Goal: Information Seeking & Learning: Compare options

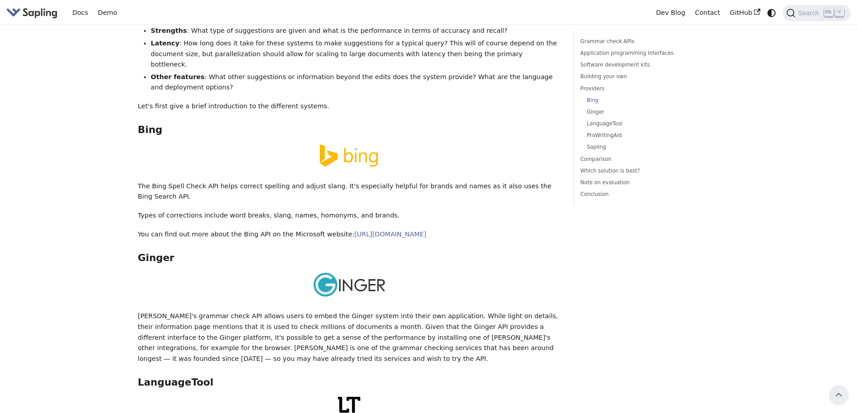
scroll to position [1304, 0]
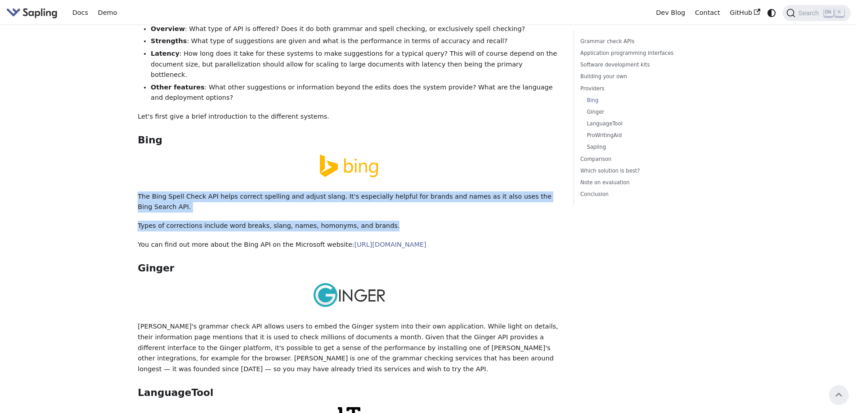
drag, startPoint x: 133, startPoint y: 152, endPoint x: 443, endPoint y: 165, distance: 310.2
click at [443, 165] on div "On this page 5 Best Grammar and Spell Checking APIs / SDKs Try the Sapling API …" at bounding box center [348, 162] width 435 height 2872
click at [171, 221] on p "Types of corrections include word breaks, slang, names, homonyms, and brands." at bounding box center [349, 226] width 423 height 11
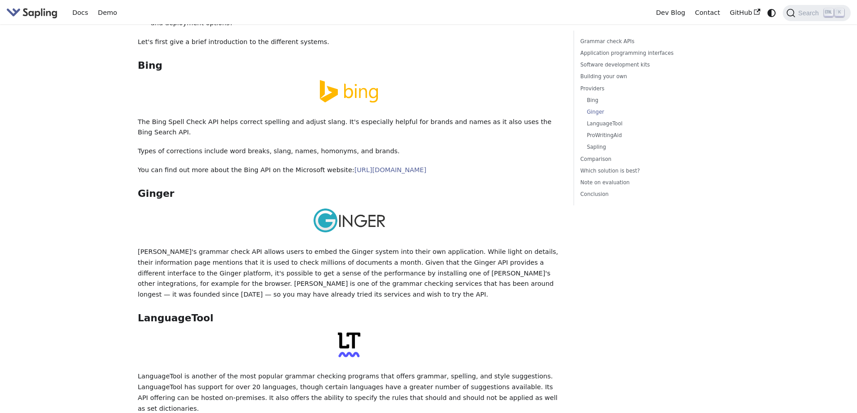
scroll to position [1439, 0]
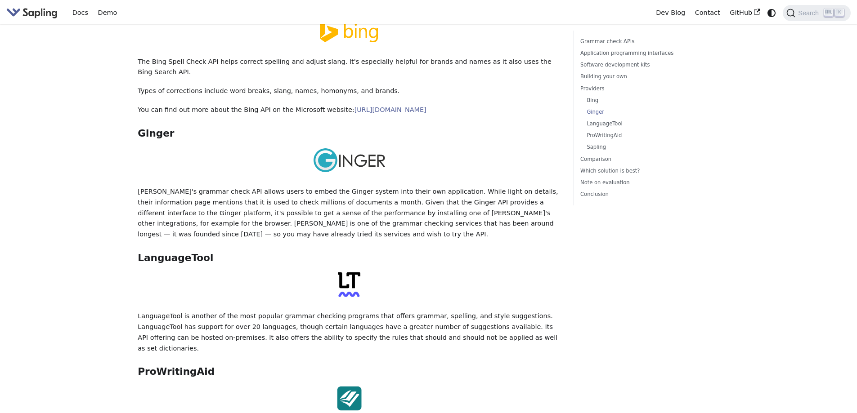
click at [424, 187] on p "[PERSON_NAME]'s grammar check API allows users to embed the Ginger system into …" at bounding box center [349, 214] width 423 height 54
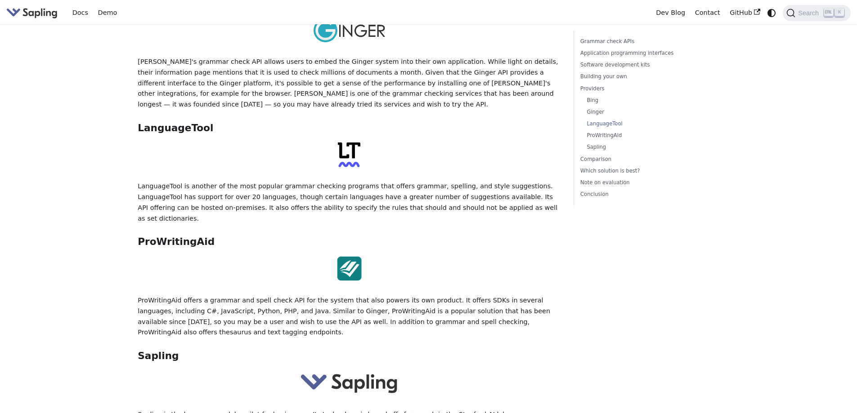
scroll to position [1574, 0]
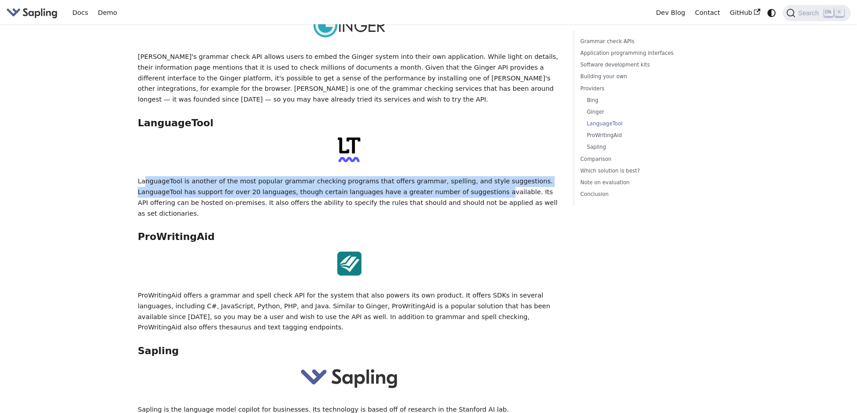
drag, startPoint x: 144, startPoint y: 126, endPoint x: 416, endPoint y: 132, distance: 271.2
click at [416, 176] on p "LanguageTool is another of the most popular grammar checking programs that offe…" at bounding box center [349, 197] width 423 height 43
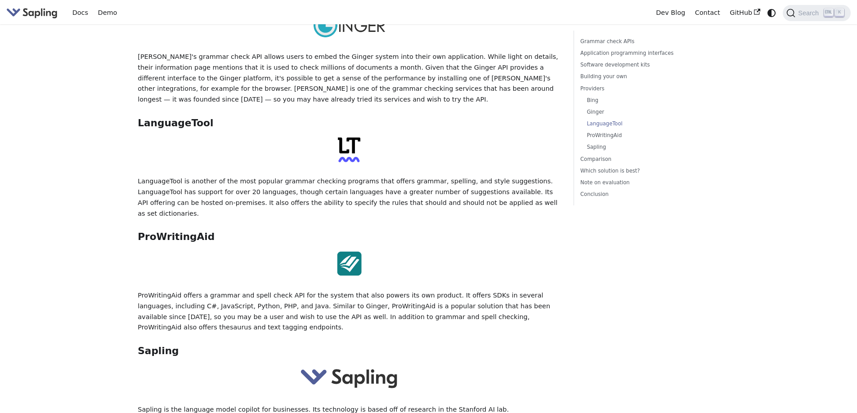
click at [286, 138] on div at bounding box center [349, 152] width 423 height 28
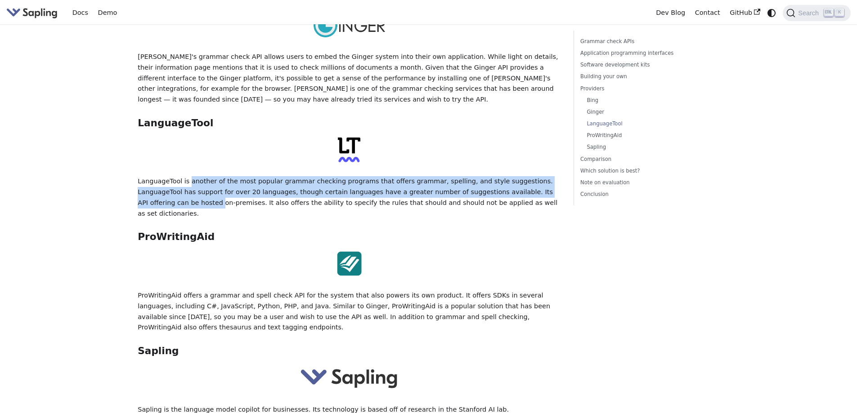
drag, startPoint x: 185, startPoint y: 124, endPoint x: 526, endPoint y: 137, distance: 341.1
click at [526, 176] on p "LanguageTool is another of the most popular grammar checking programs that offe…" at bounding box center [349, 197] width 423 height 43
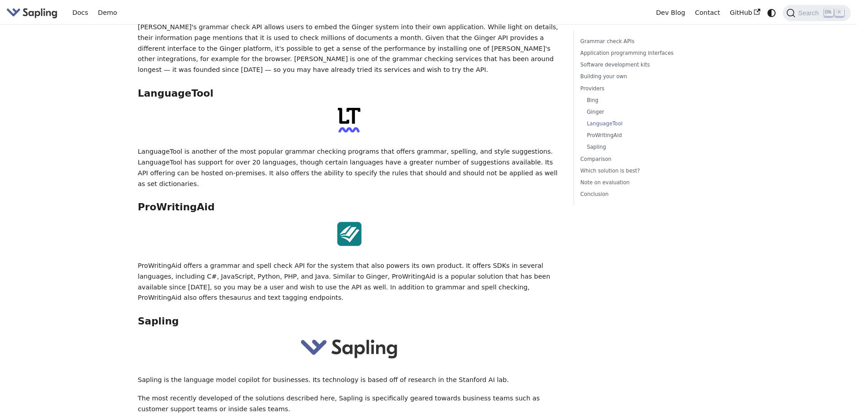
scroll to position [1619, 0]
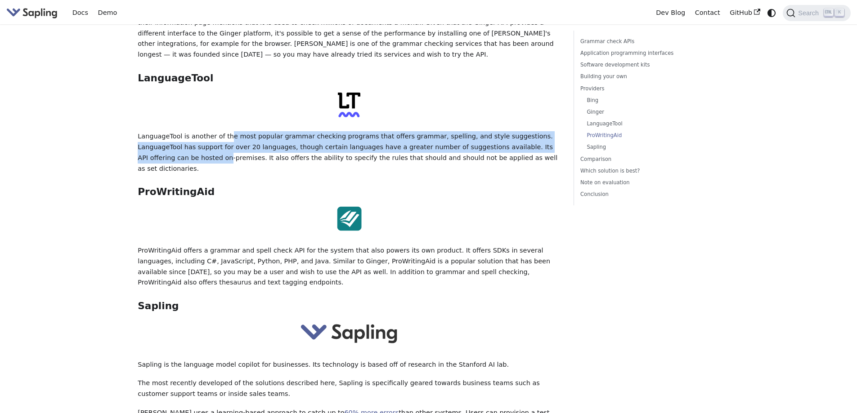
drag, startPoint x: 221, startPoint y: 83, endPoint x: 533, endPoint y: 91, distance: 311.8
click at [533, 131] on p "LanguageTool is another of the most popular grammar checking programs that offe…" at bounding box center [349, 152] width 423 height 43
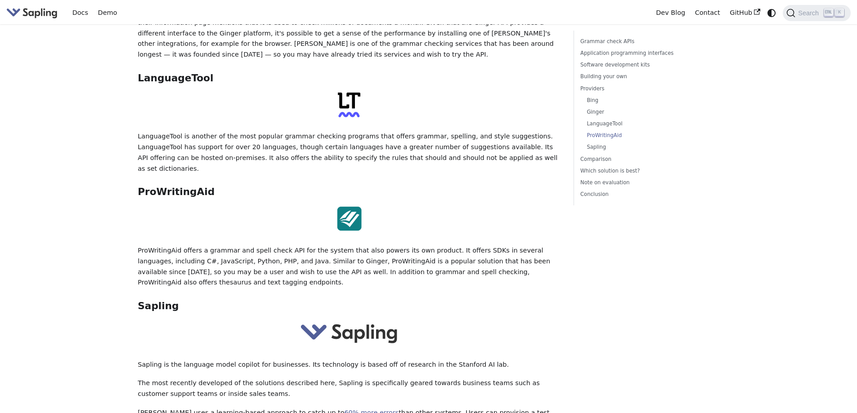
drag, startPoint x: 688, startPoint y: 241, endPoint x: 456, endPoint y: 239, distance: 231.6
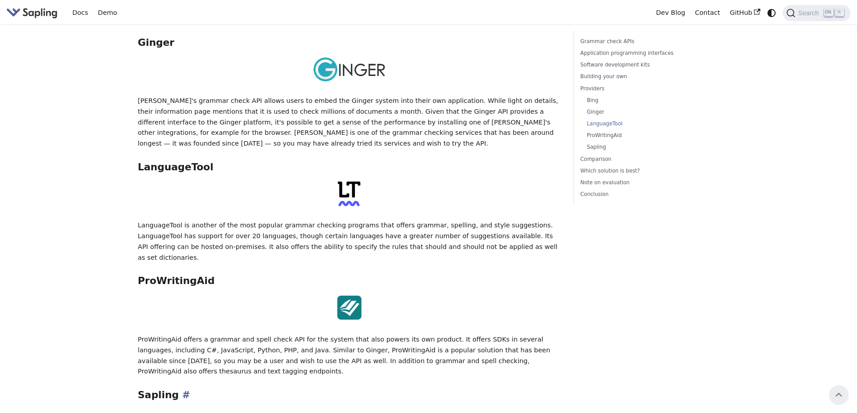
scroll to position [1529, 0]
